Goal: Find specific page/section: Find specific page/section

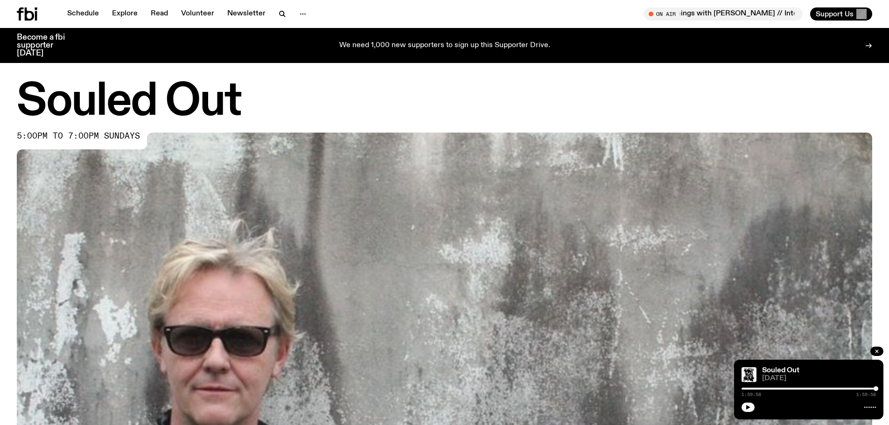
scroll to position [369, 0]
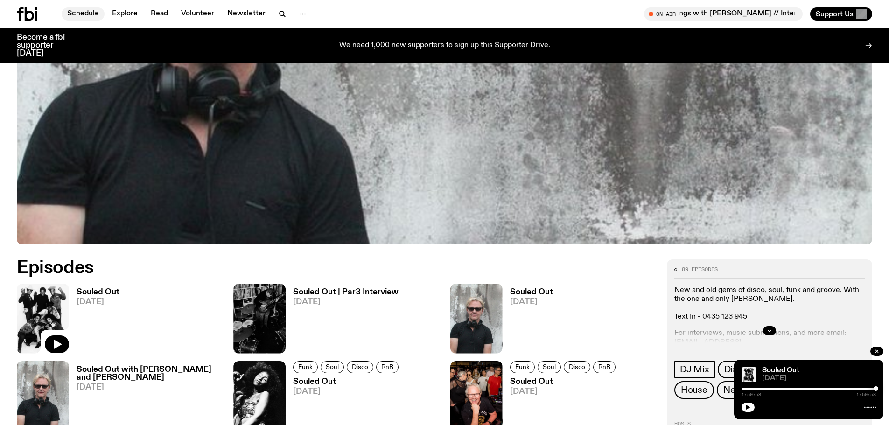
click at [88, 10] on link "Schedule" at bounding box center [83, 13] width 43 height 13
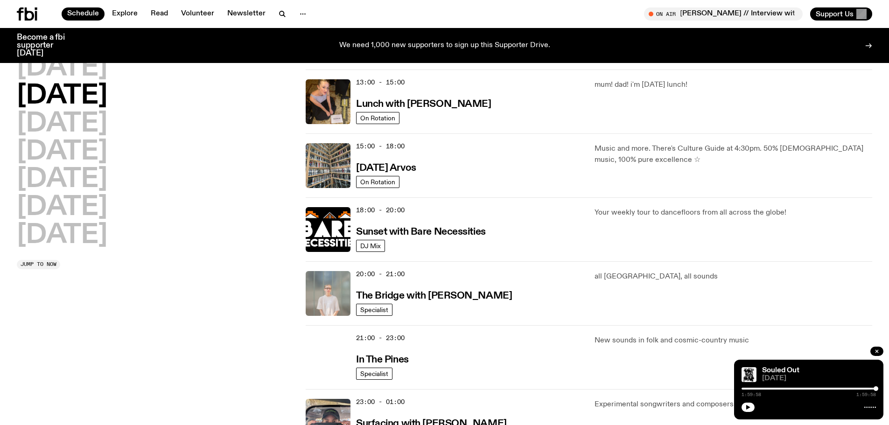
scroll to position [290, 0]
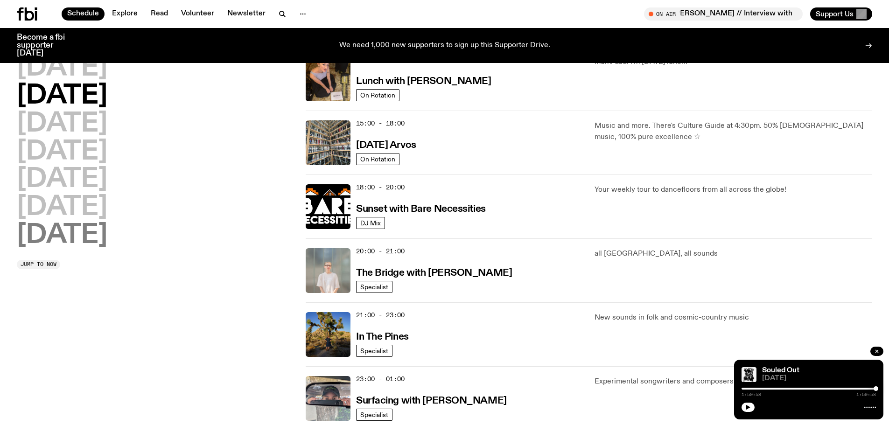
click at [81, 224] on h2 "[DATE]" at bounding box center [62, 236] width 91 height 26
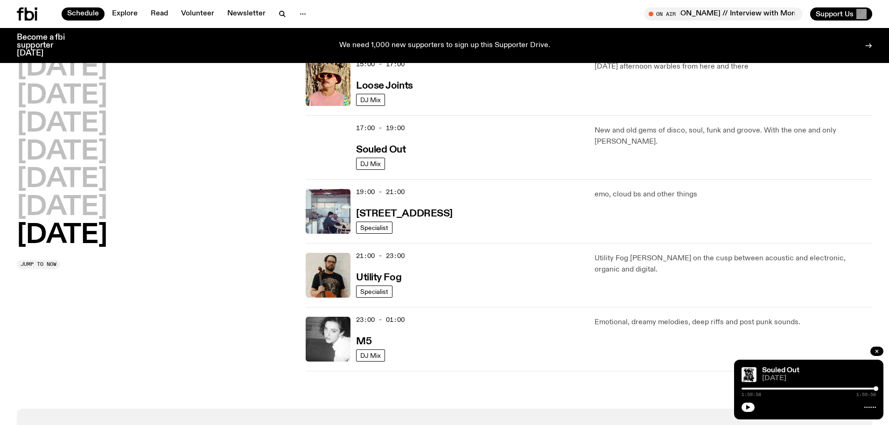
scroll to position [493, 0]
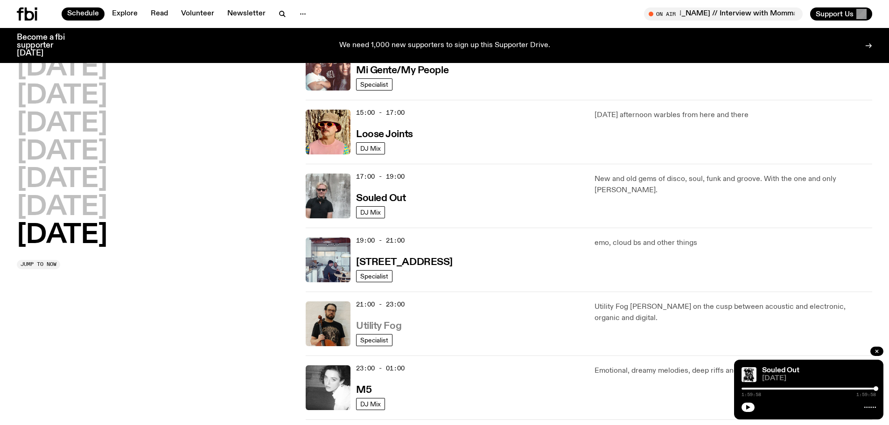
click at [387, 322] on h3 "Utility Fog" at bounding box center [378, 327] width 45 height 10
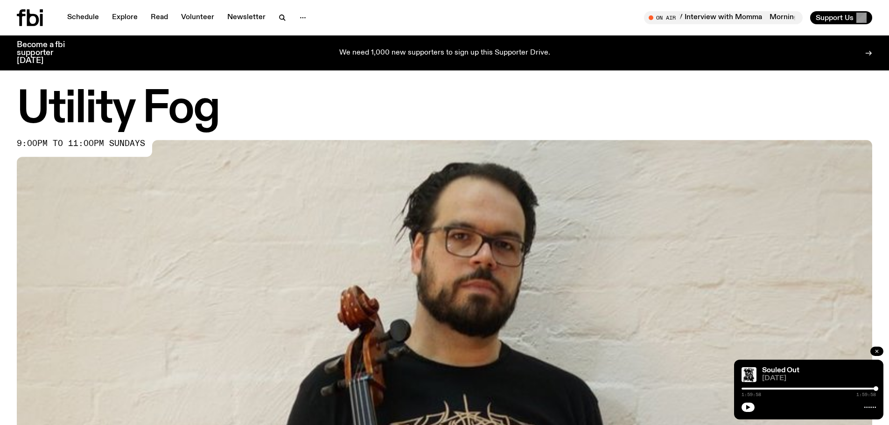
click at [875, 353] on icon "button" at bounding box center [877, 352] width 6 height 6
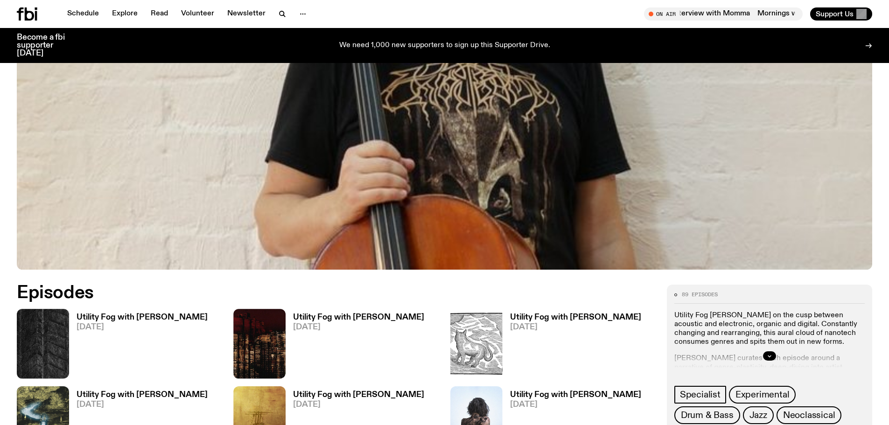
scroll to position [461, 0]
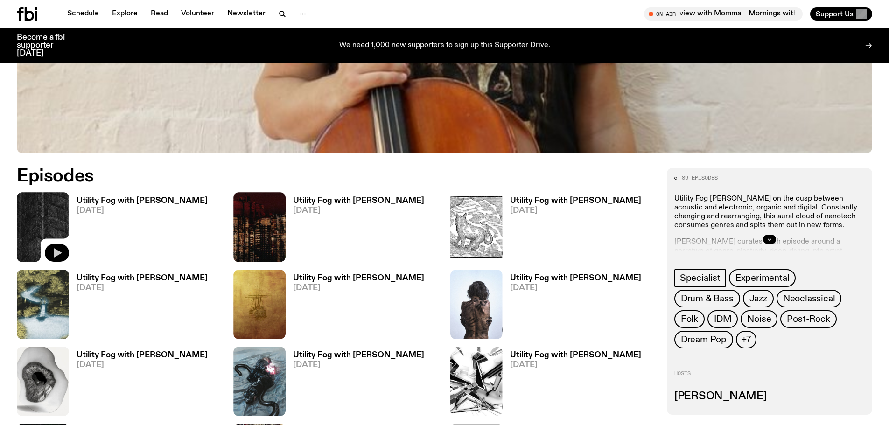
click at [58, 253] on icon "button" at bounding box center [58, 252] width 8 height 9
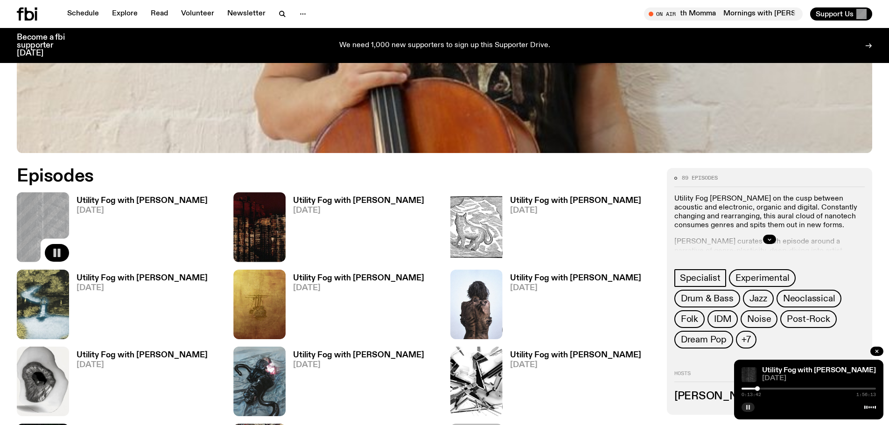
click at [750, 407] on icon "button" at bounding box center [748, 408] width 6 height 6
click at [874, 351] on button "button" at bounding box center [876, 351] width 13 height 9
